Goal: Complete application form

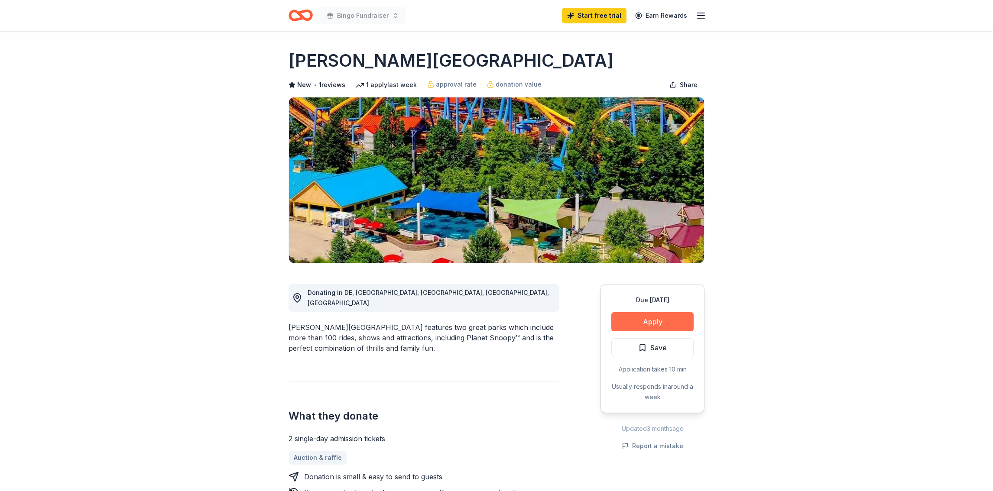
scroll to position [260, 0]
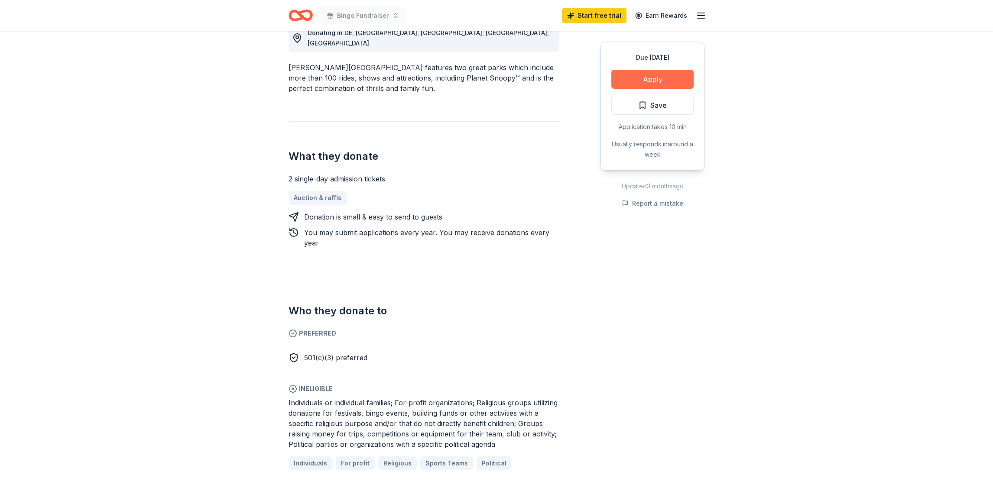
click at [662, 79] on button "Apply" at bounding box center [653, 79] width 82 height 19
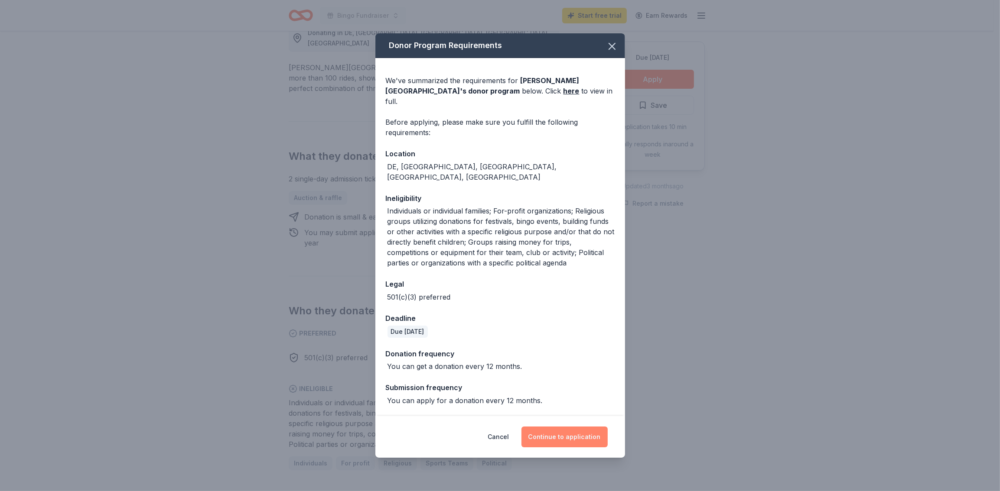
click at [542, 427] on button "Continue to application" at bounding box center [564, 437] width 86 height 21
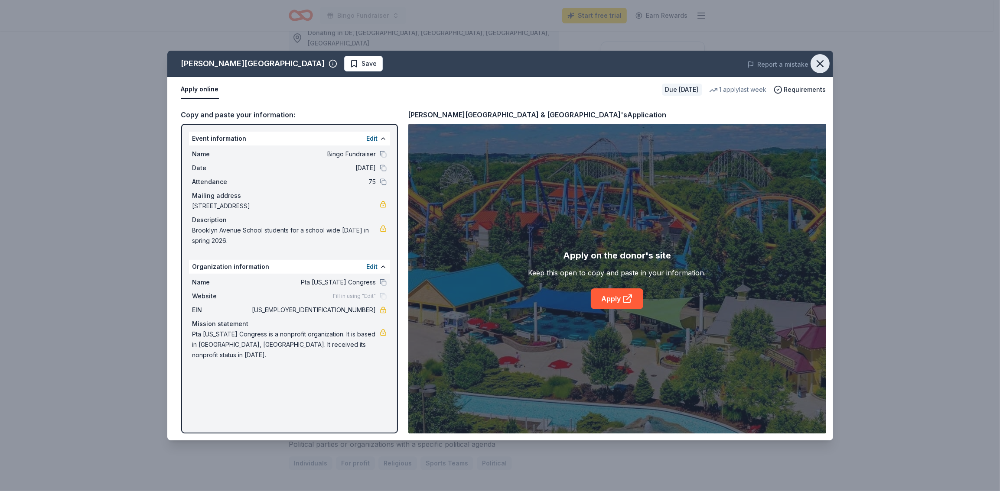
click at [822, 64] on icon "button" at bounding box center [820, 64] width 12 height 12
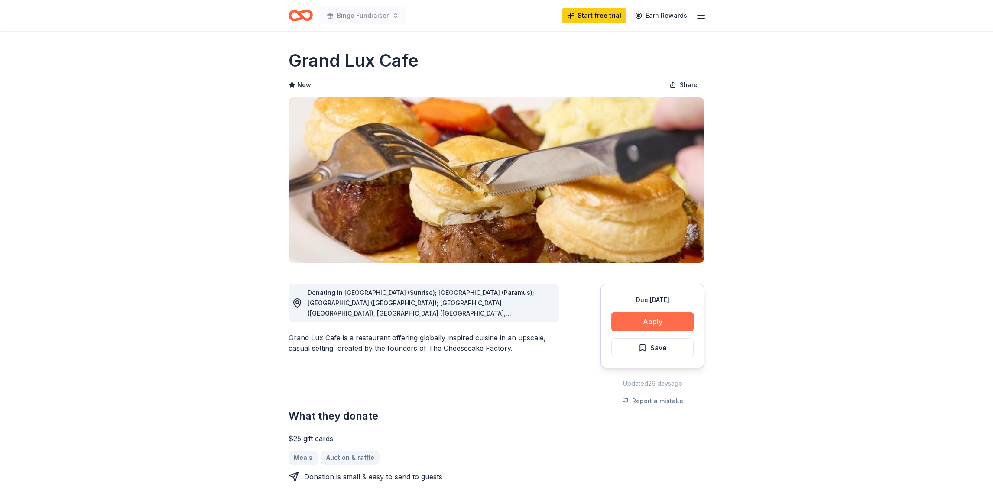
click at [656, 323] on button "Apply" at bounding box center [653, 321] width 82 height 19
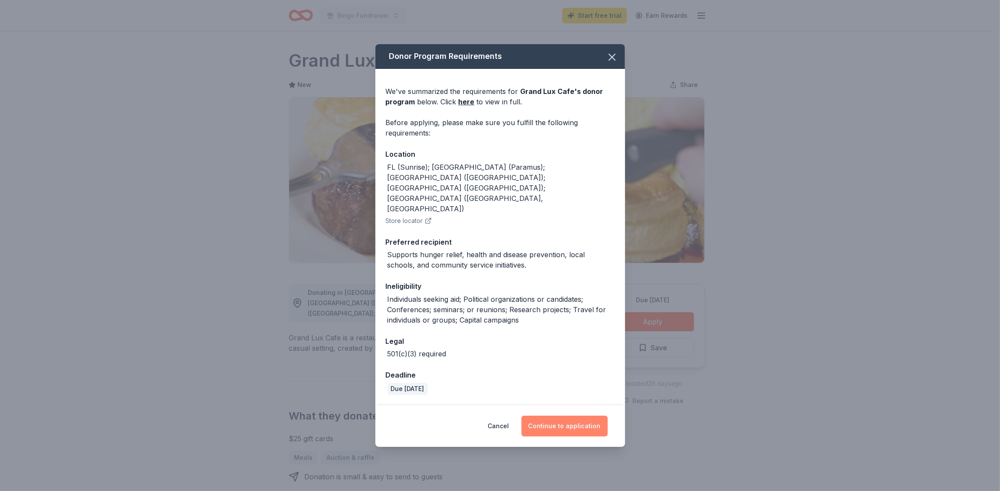
click at [545, 416] on button "Continue to application" at bounding box center [564, 426] width 86 height 21
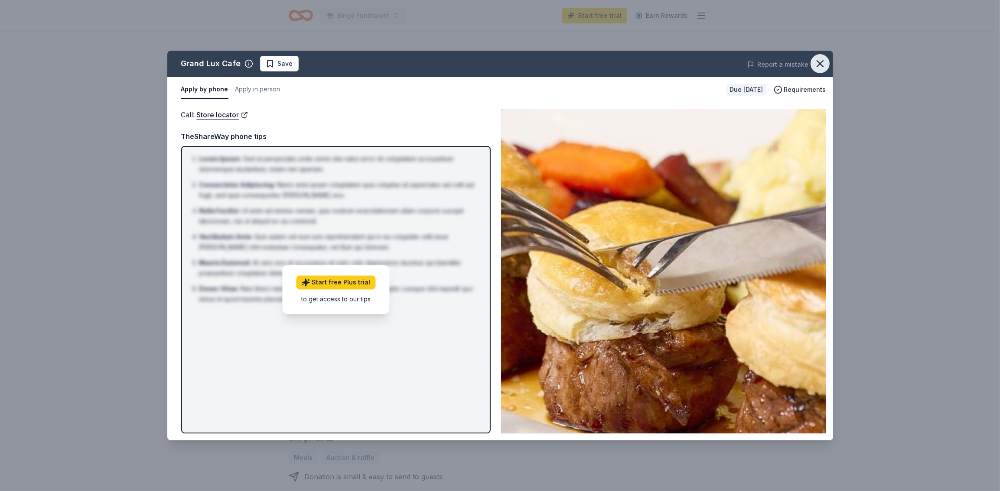
click at [820, 62] on icon "button" at bounding box center [820, 64] width 12 height 12
